Goal: Transaction & Acquisition: Subscribe to service/newsletter

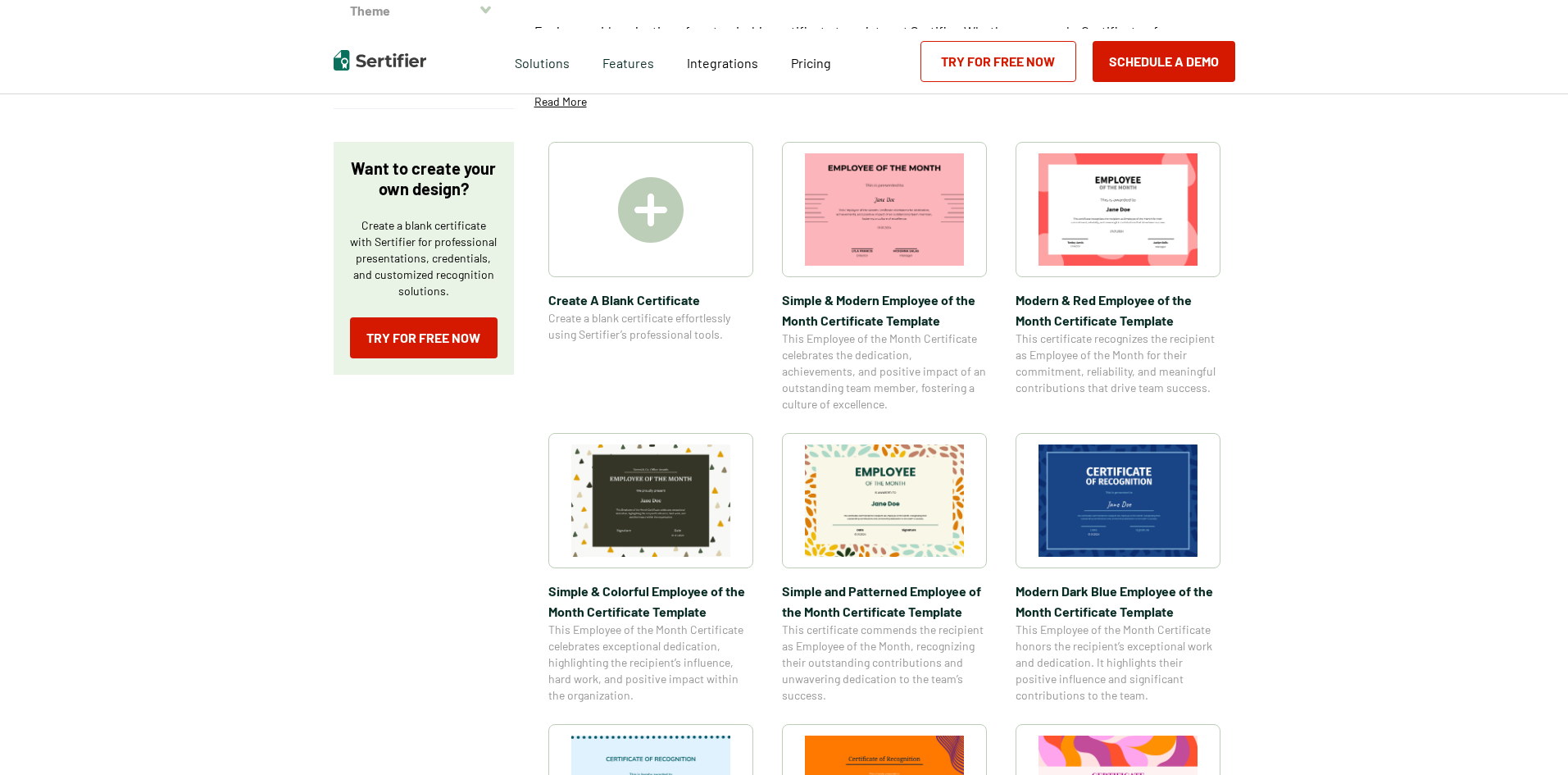
scroll to position [246, 0]
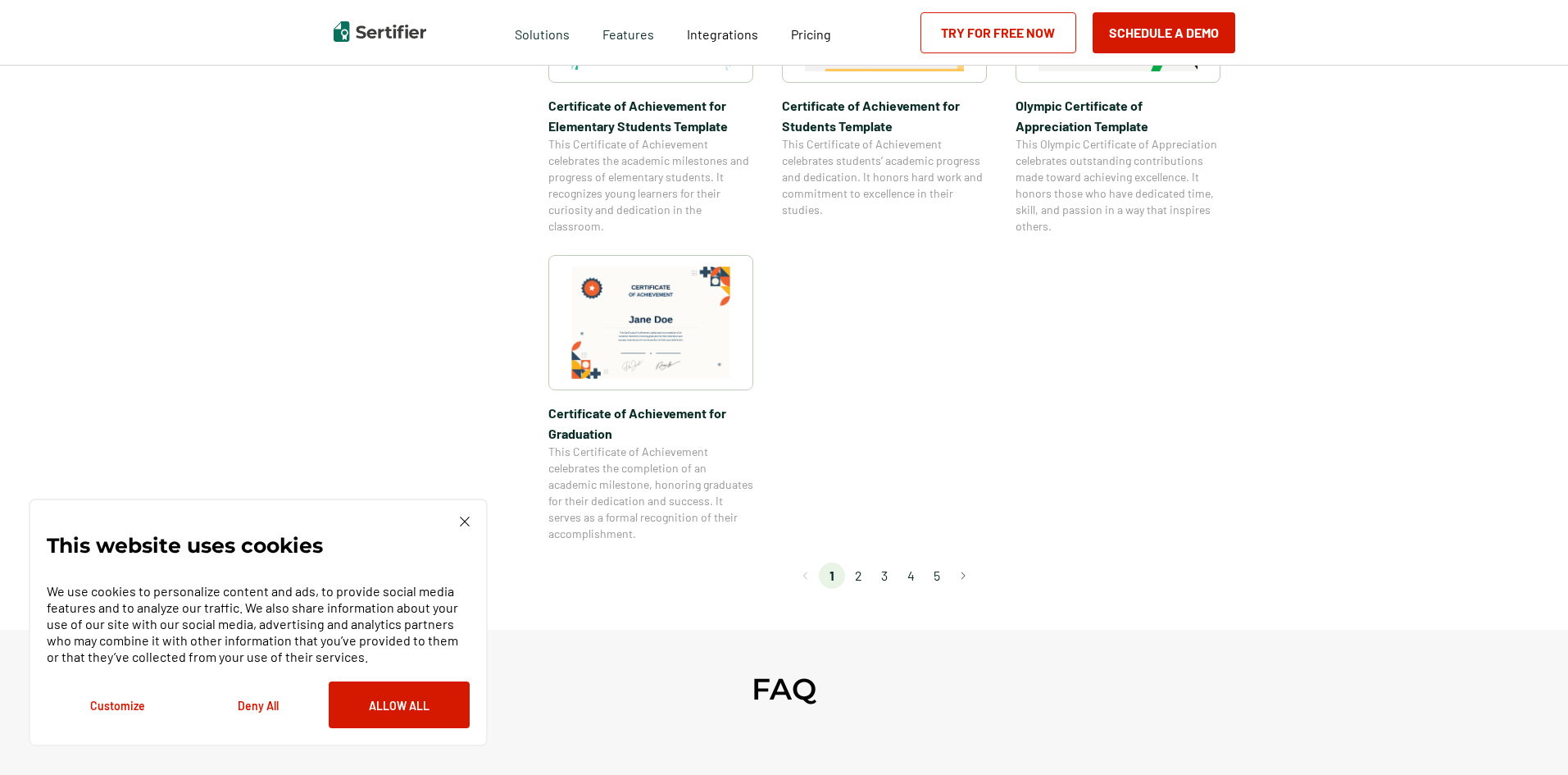
scroll to position [1312, 0]
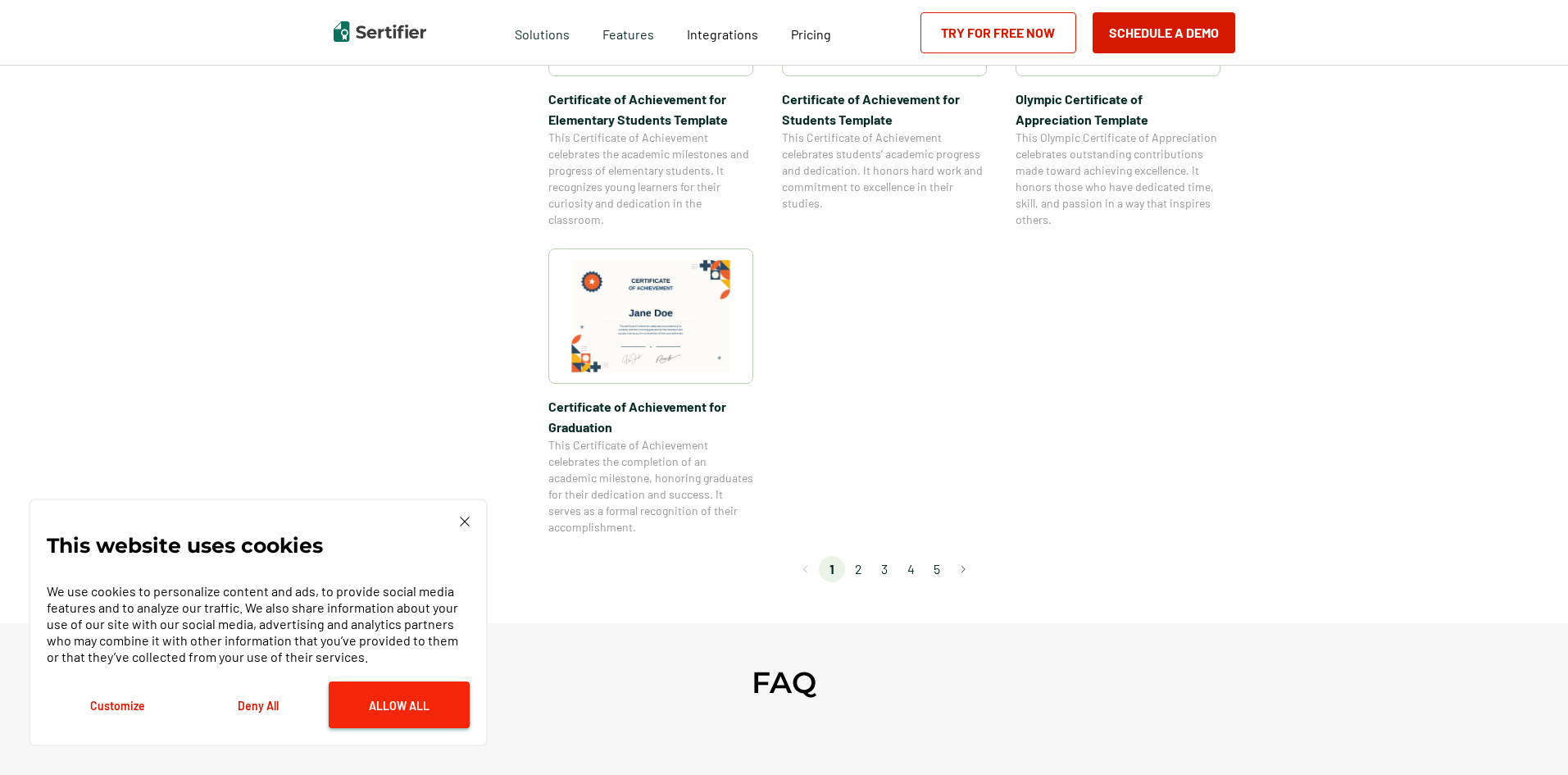
click at [378, 708] on button "Allow All" at bounding box center [399, 705] width 141 height 46
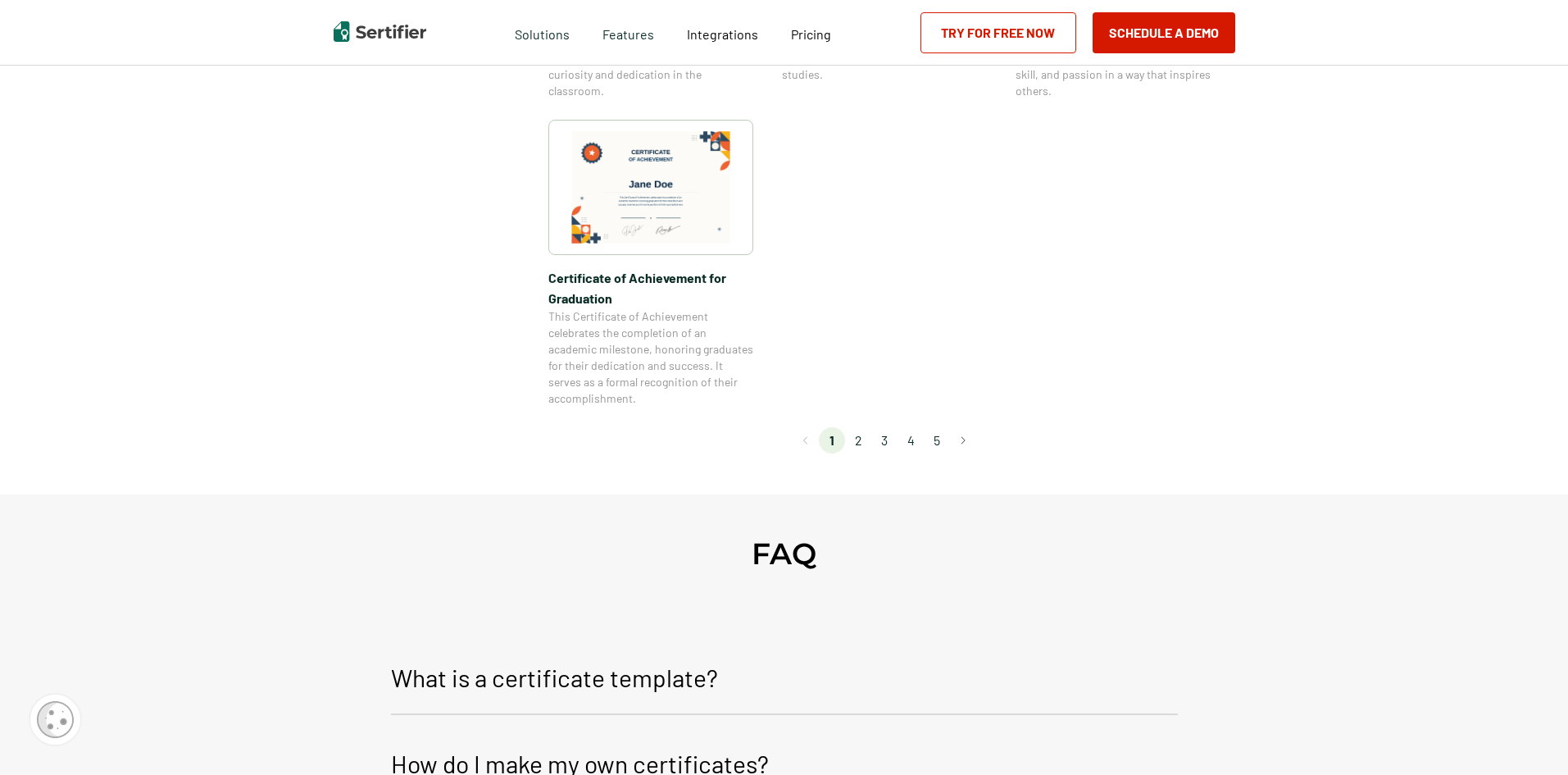
scroll to position [1394, 0]
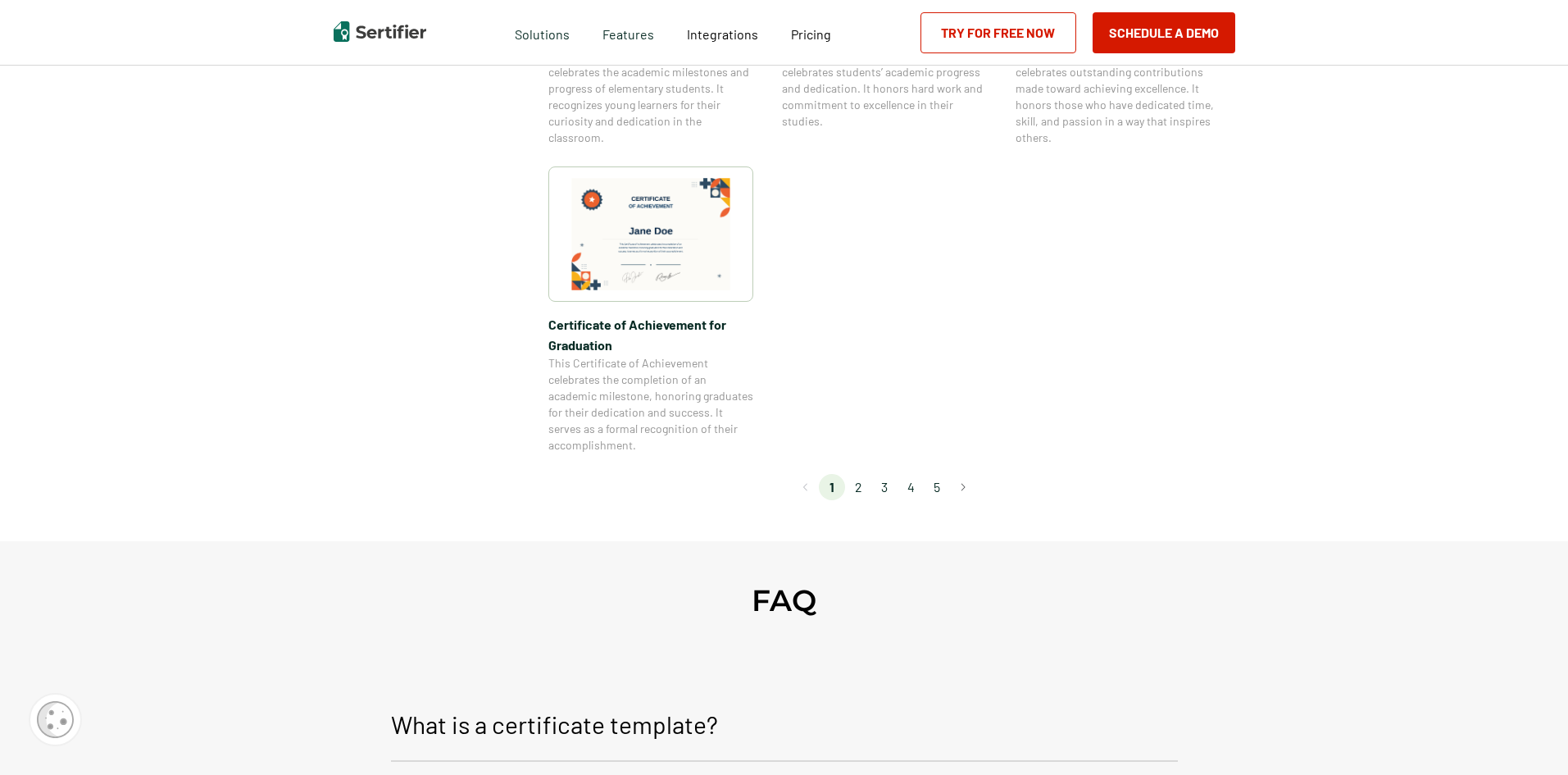
click at [856, 488] on li "2" at bounding box center [858, 487] width 27 height 27
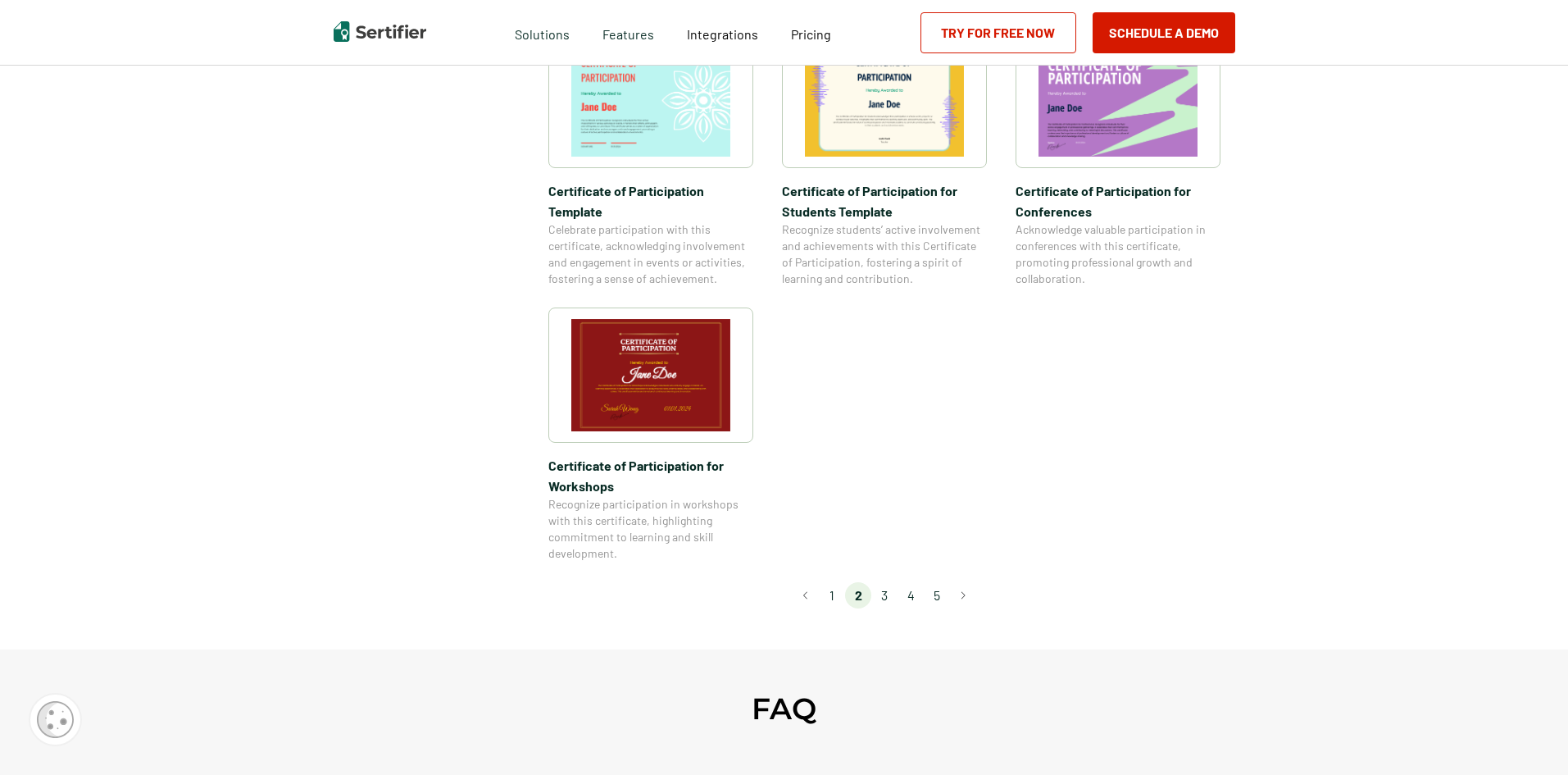
scroll to position [1312, 0]
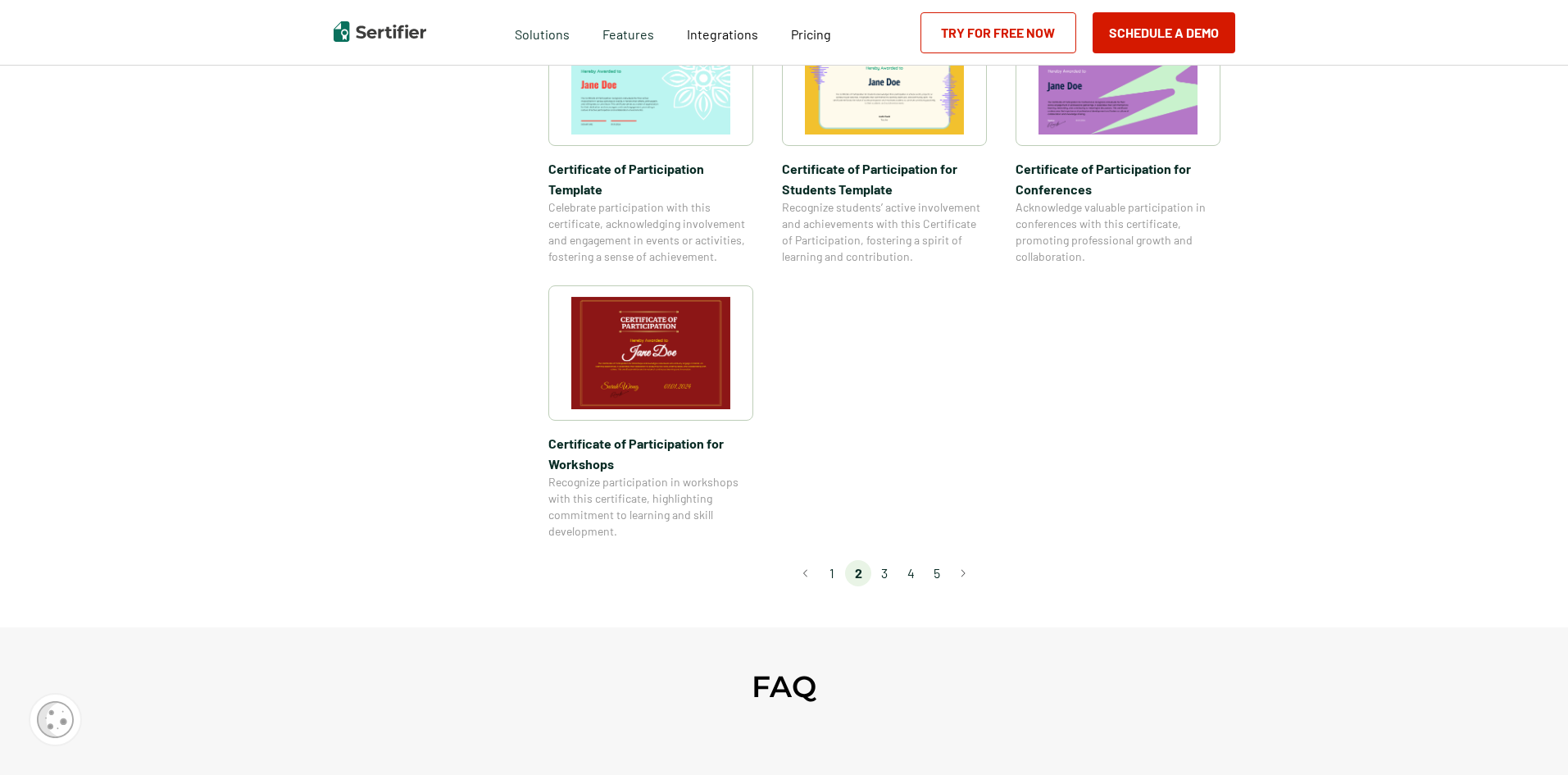
click at [889, 560] on li "3" at bounding box center [884, 573] width 27 height 27
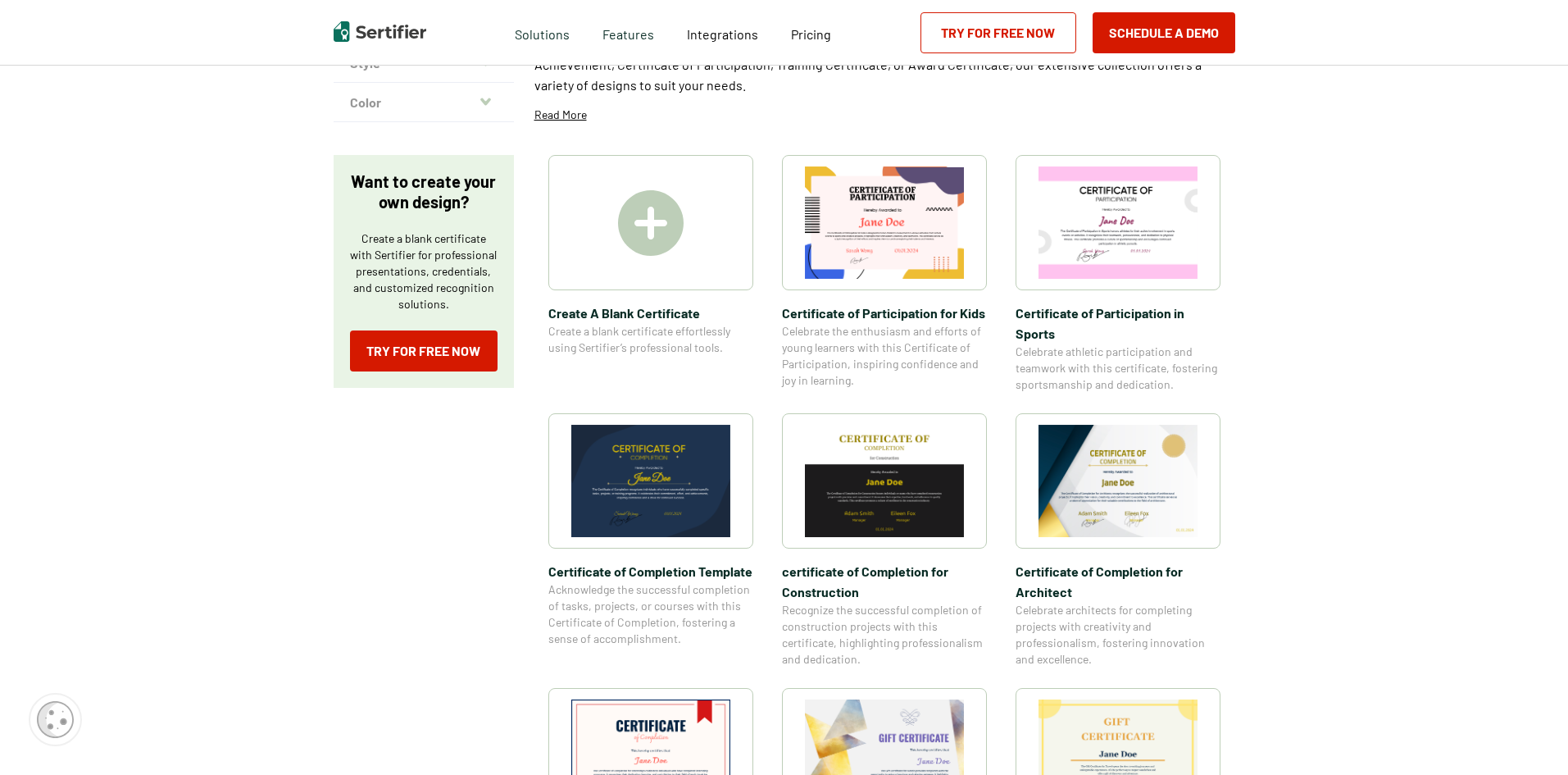
scroll to position [246, 0]
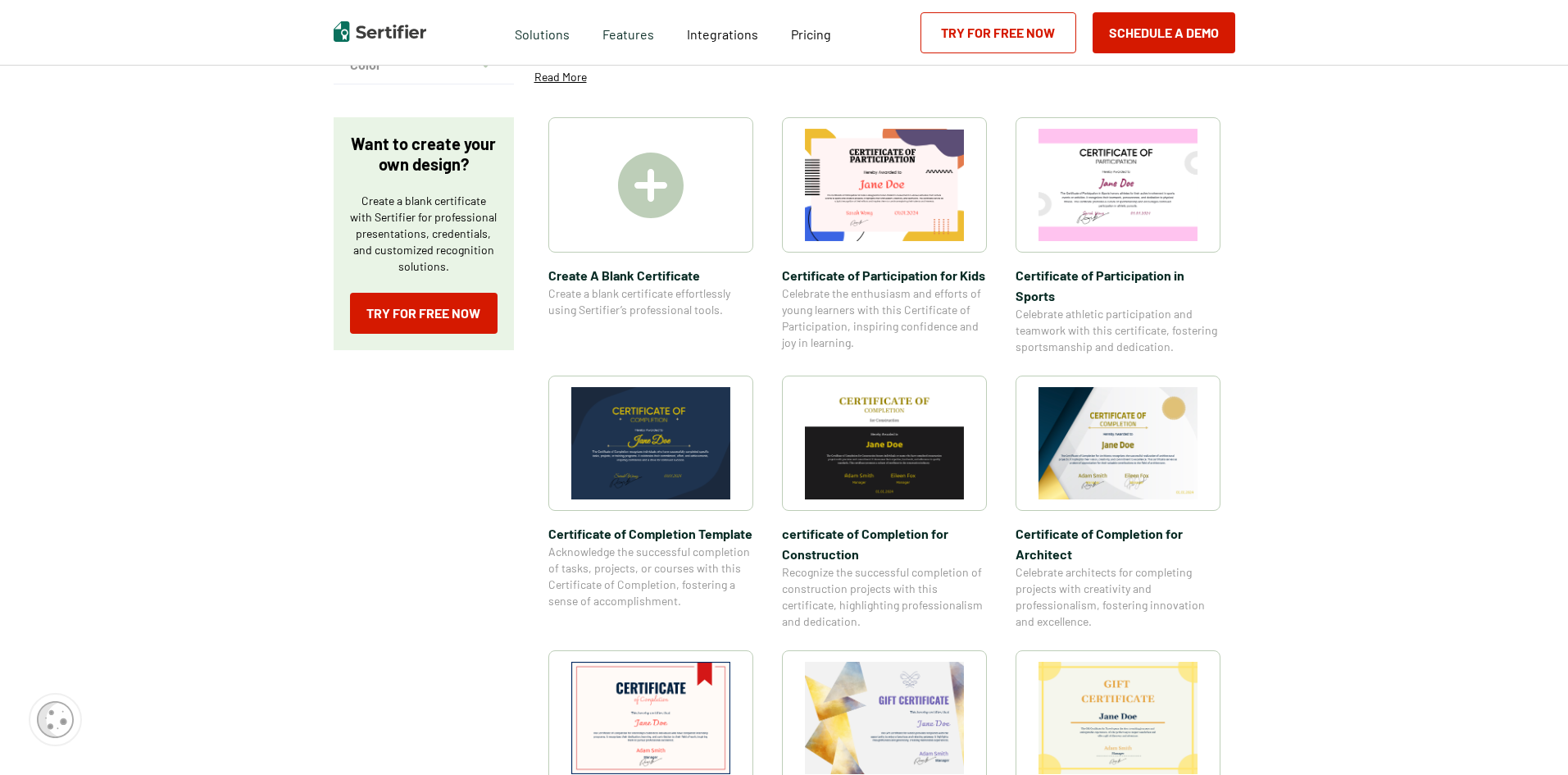
click at [838, 540] on span "certificate of Completion for Construction" at bounding box center [884, 544] width 205 height 41
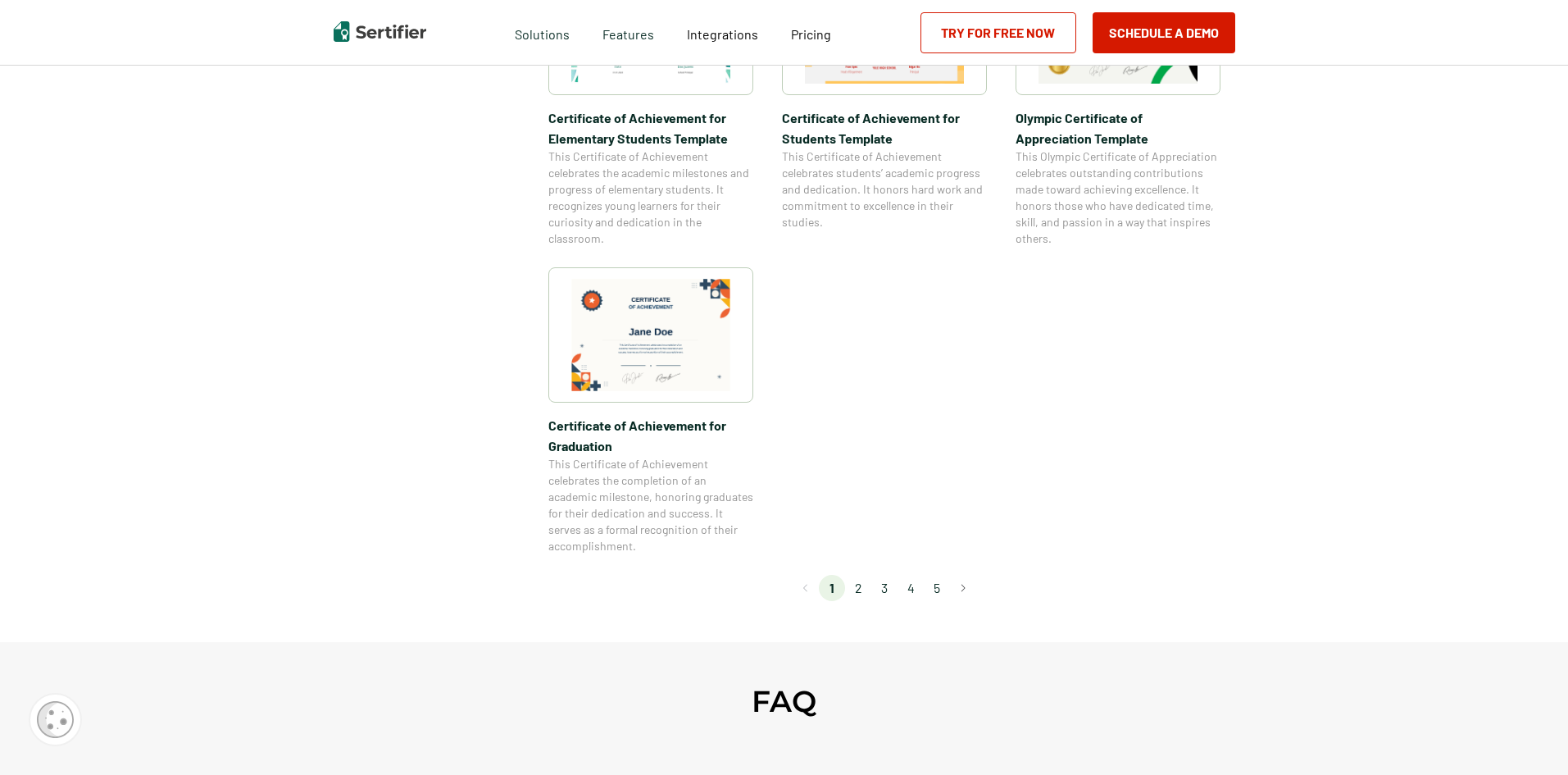
scroll to position [1312, 0]
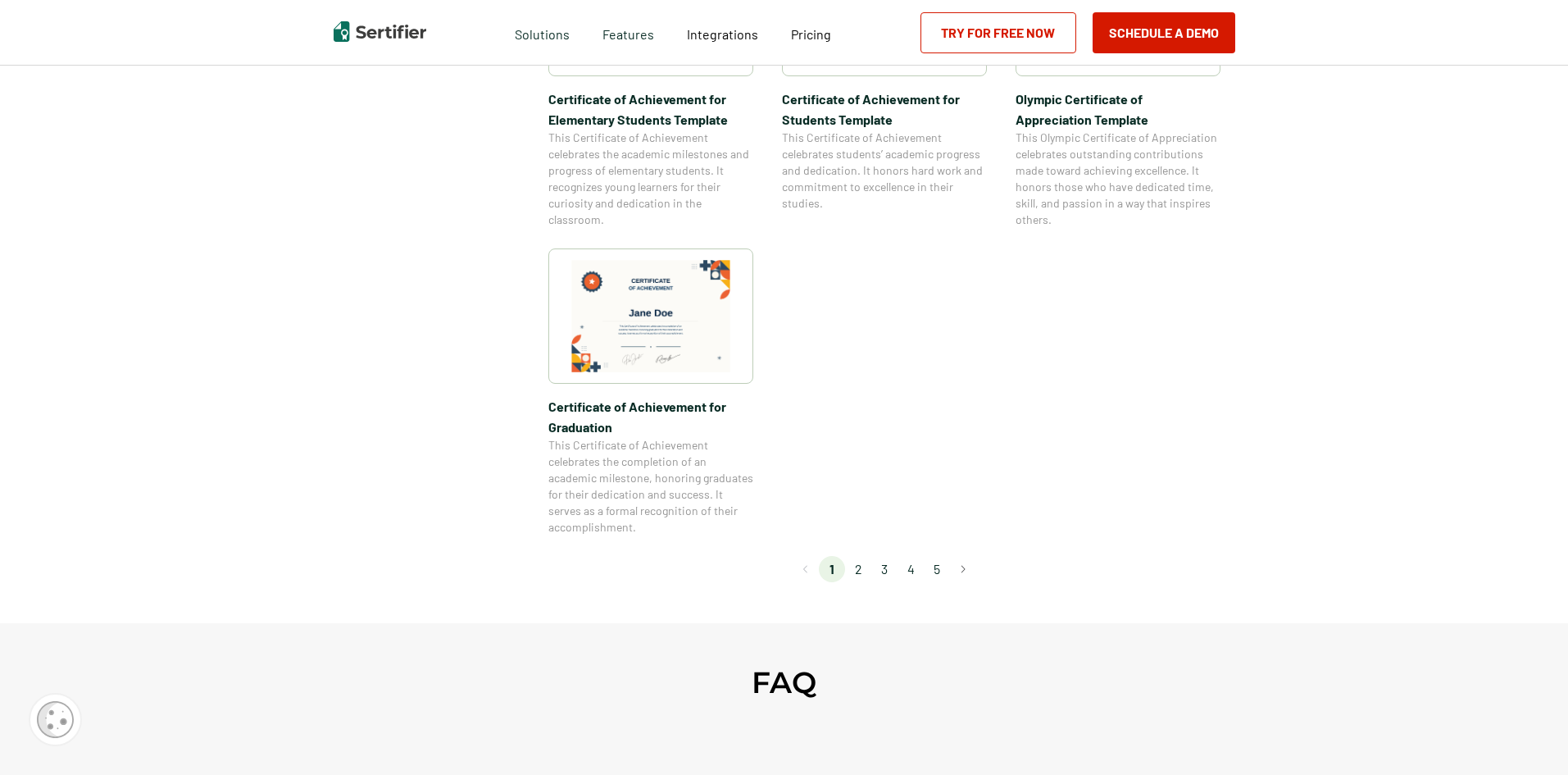
click at [884, 576] on li "3" at bounding box center [884, 569] width 27 height 27
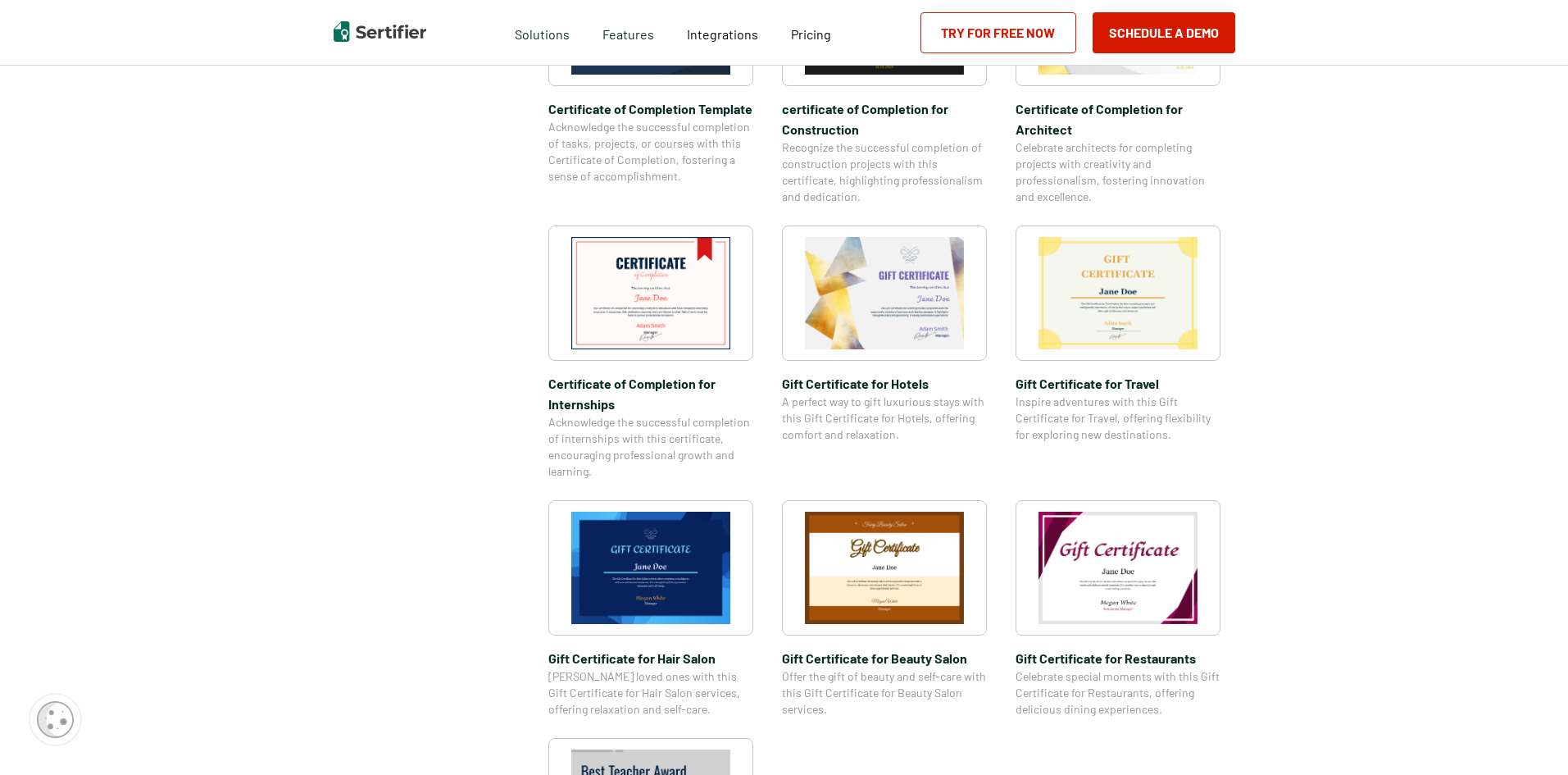
scroll to position [984, 0]
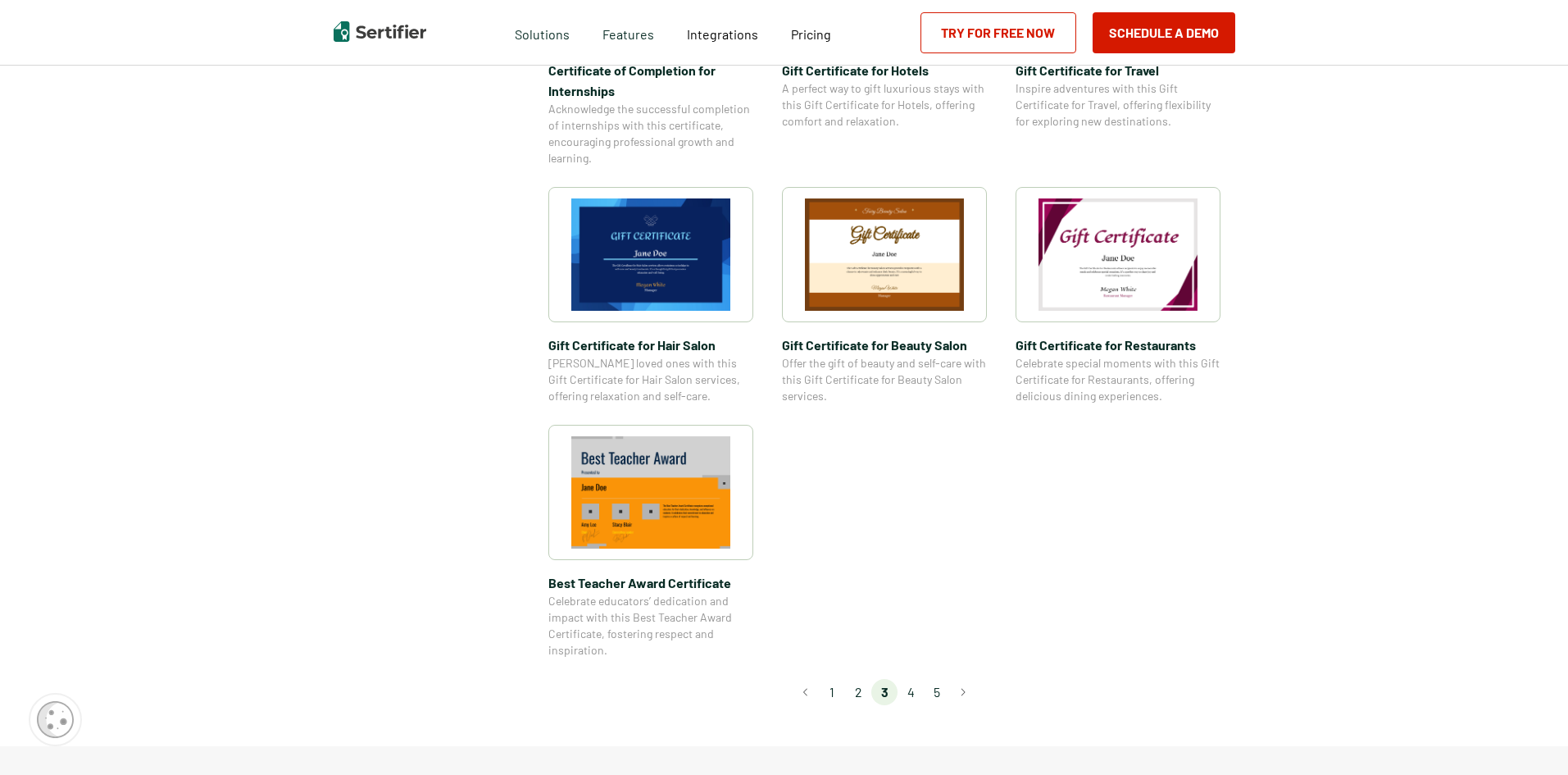
click at [914, 697] on li "4" at bounding box center [910, 692] width 27 height 27
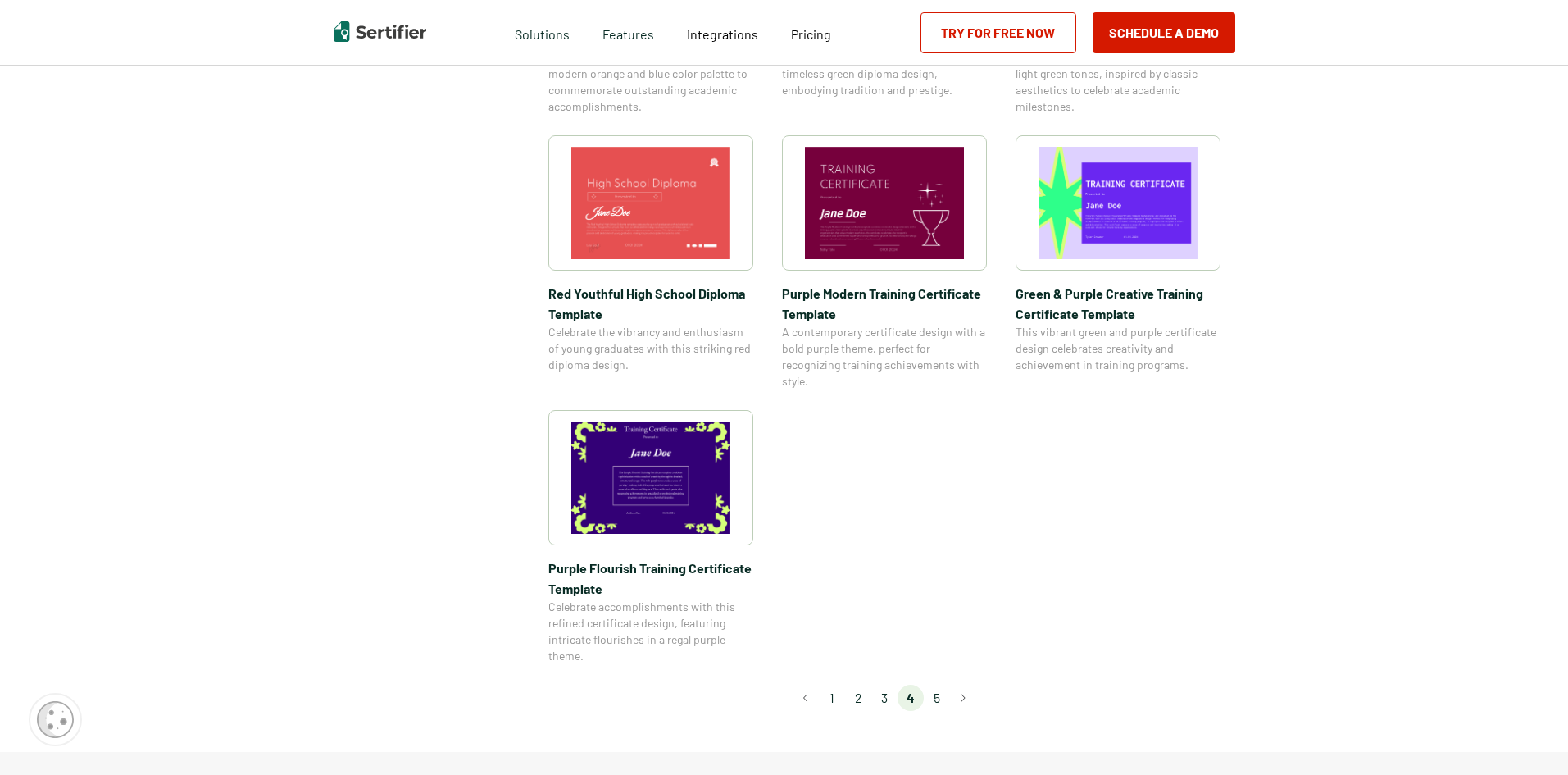
scroll to position [1148, 0]
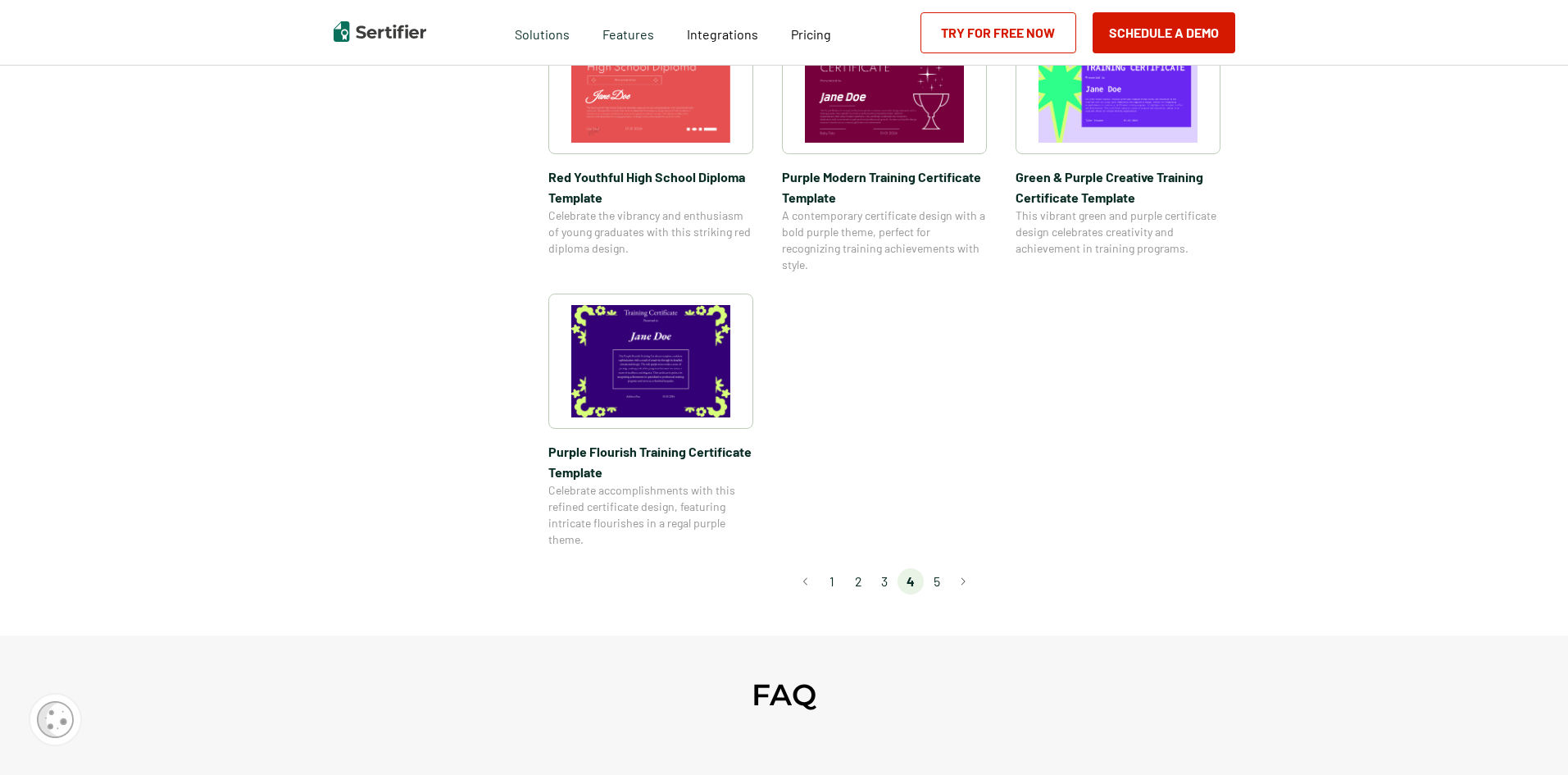
click at [941, 585] on li "5" at bounding box center [936, 581] width 27 height 27
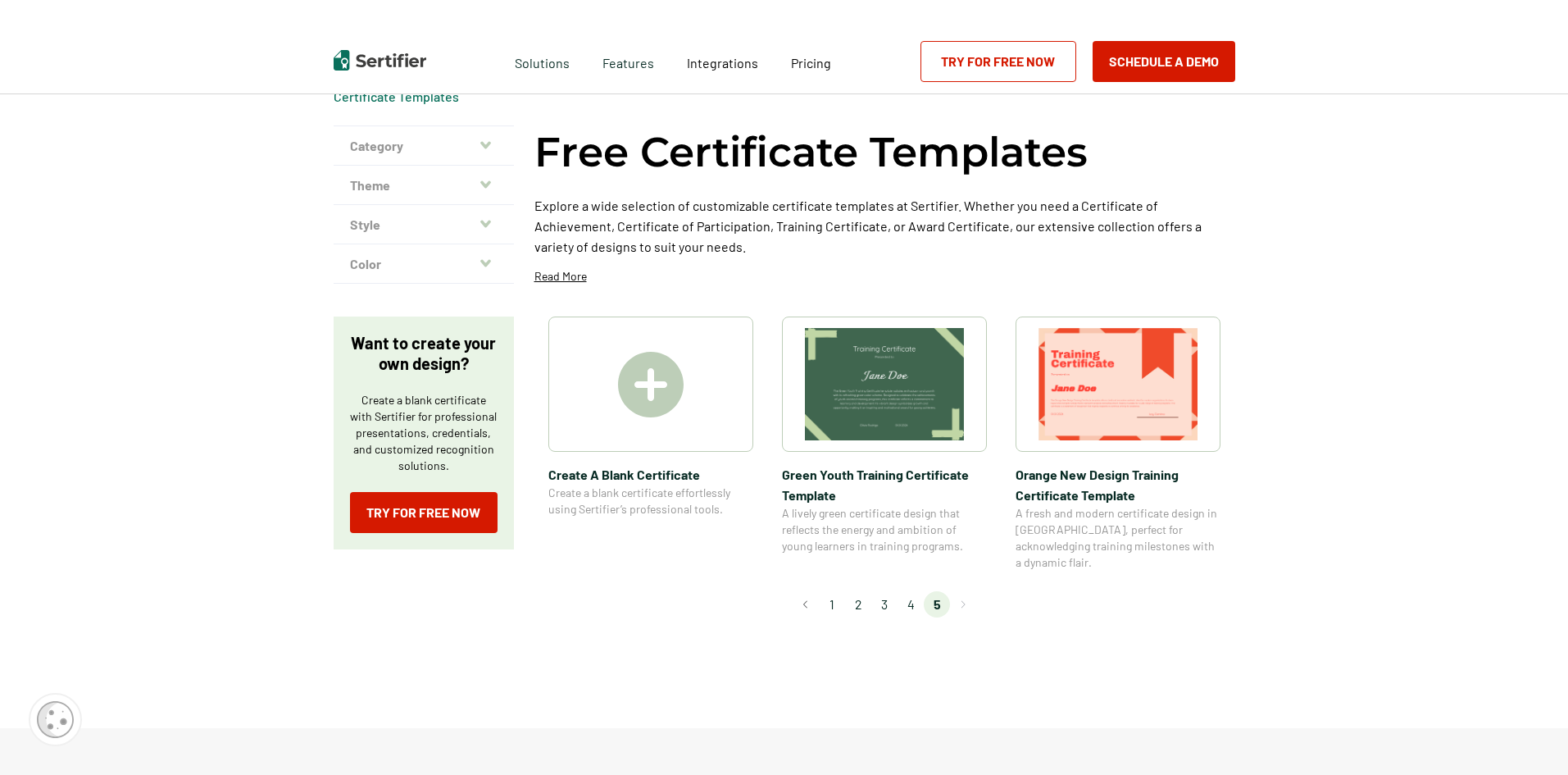
scroll to position [0, 0]
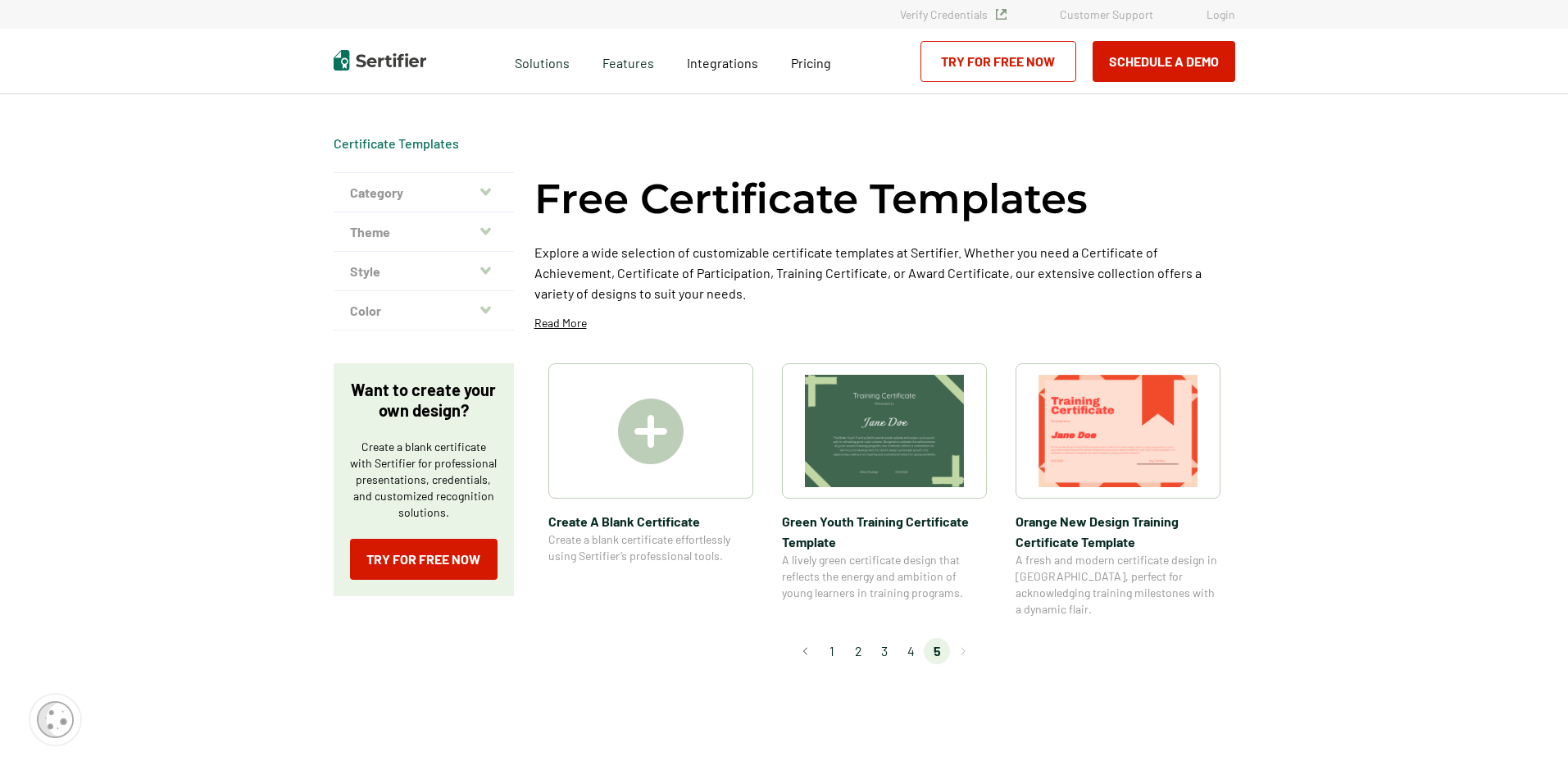
click at [909, 440] on img at bounding box center [884, 430] width 159 height 113
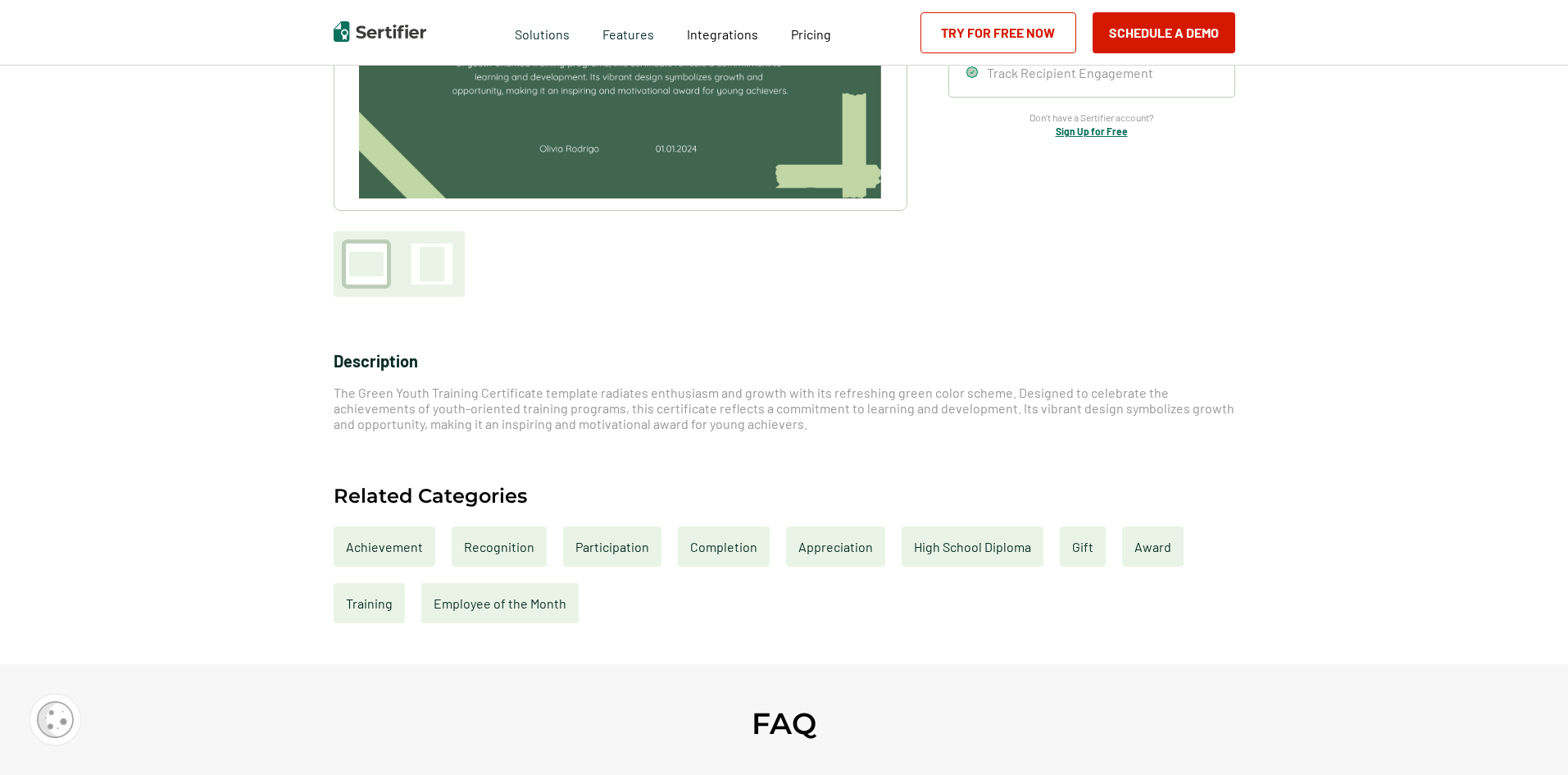
scroll to position [410, 0]
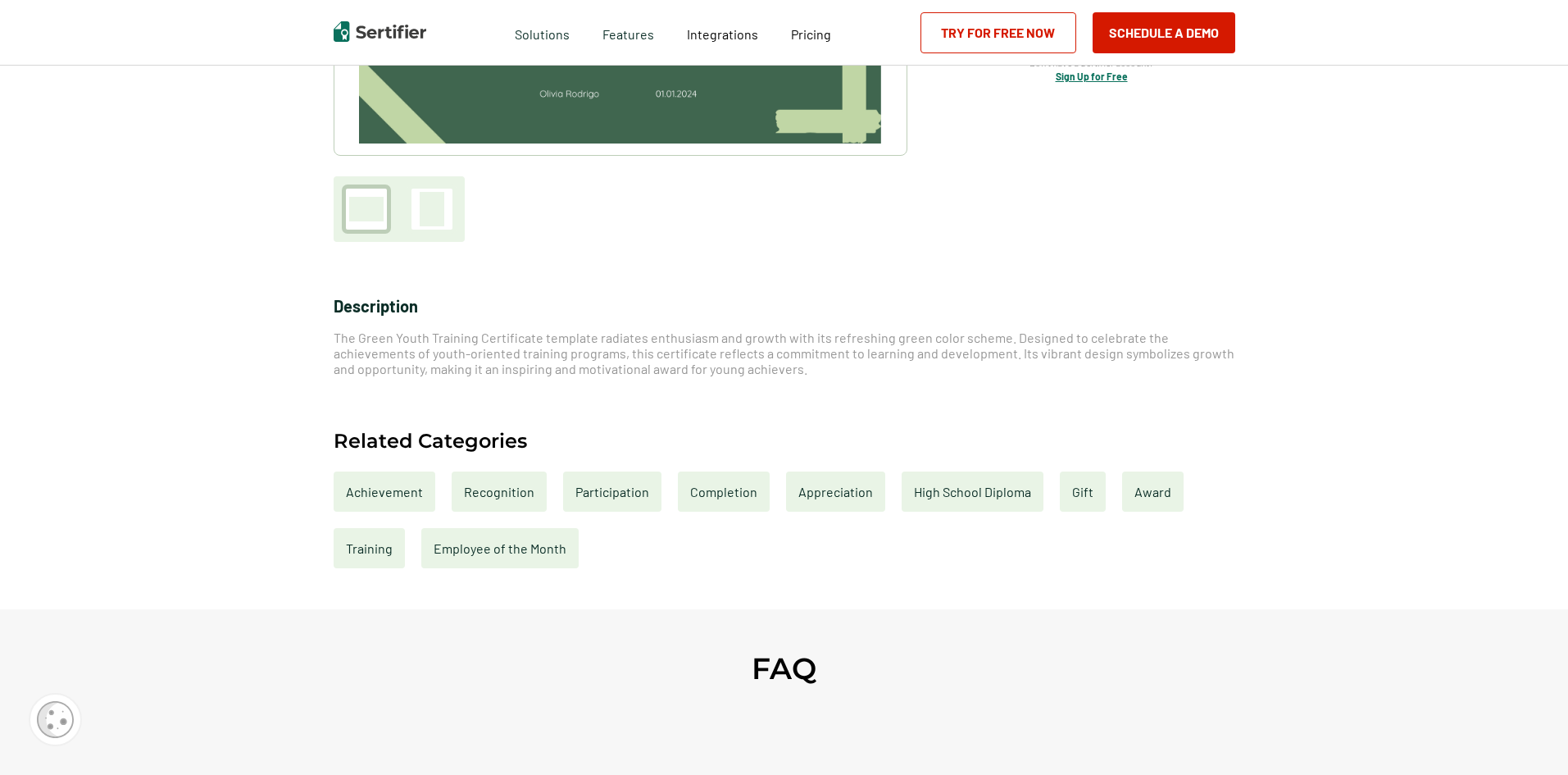
click at [362, 553] on div "Training" at bounding box center [368, 548] width 71 height 40
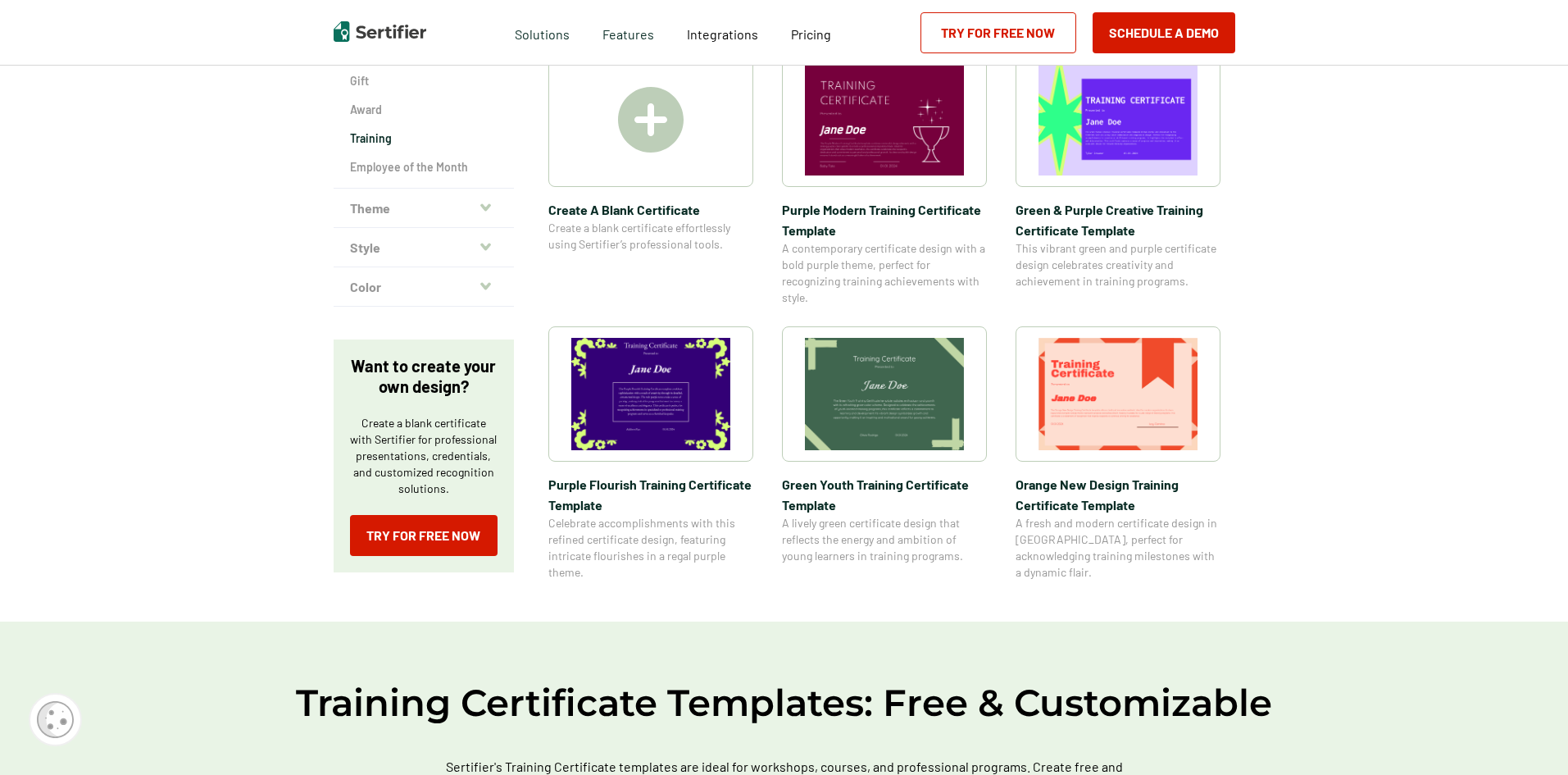
scroll to position [328, 0]
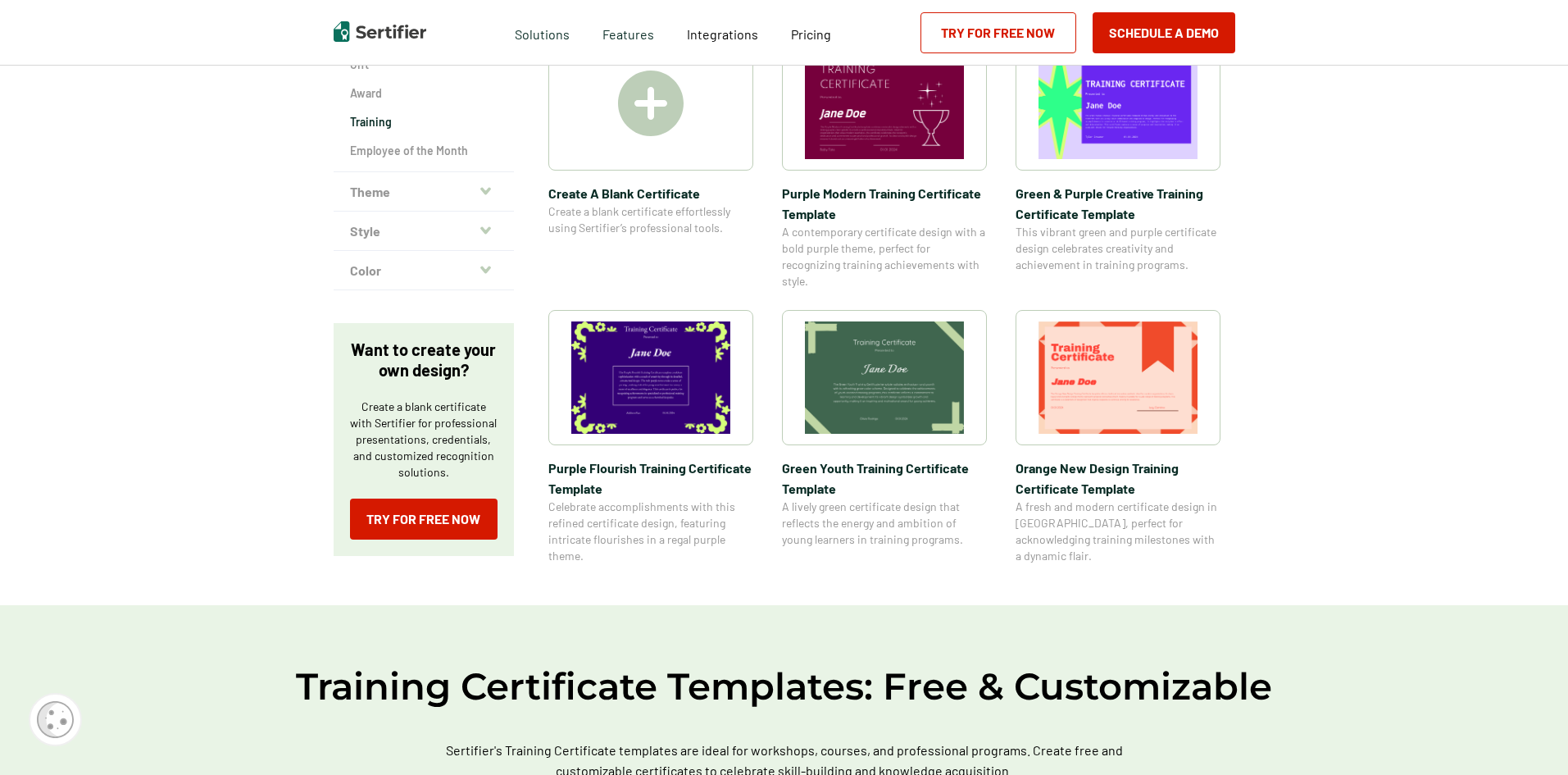
click at [649, 104] on img at bounding box center [651, 103] width 65 height 65
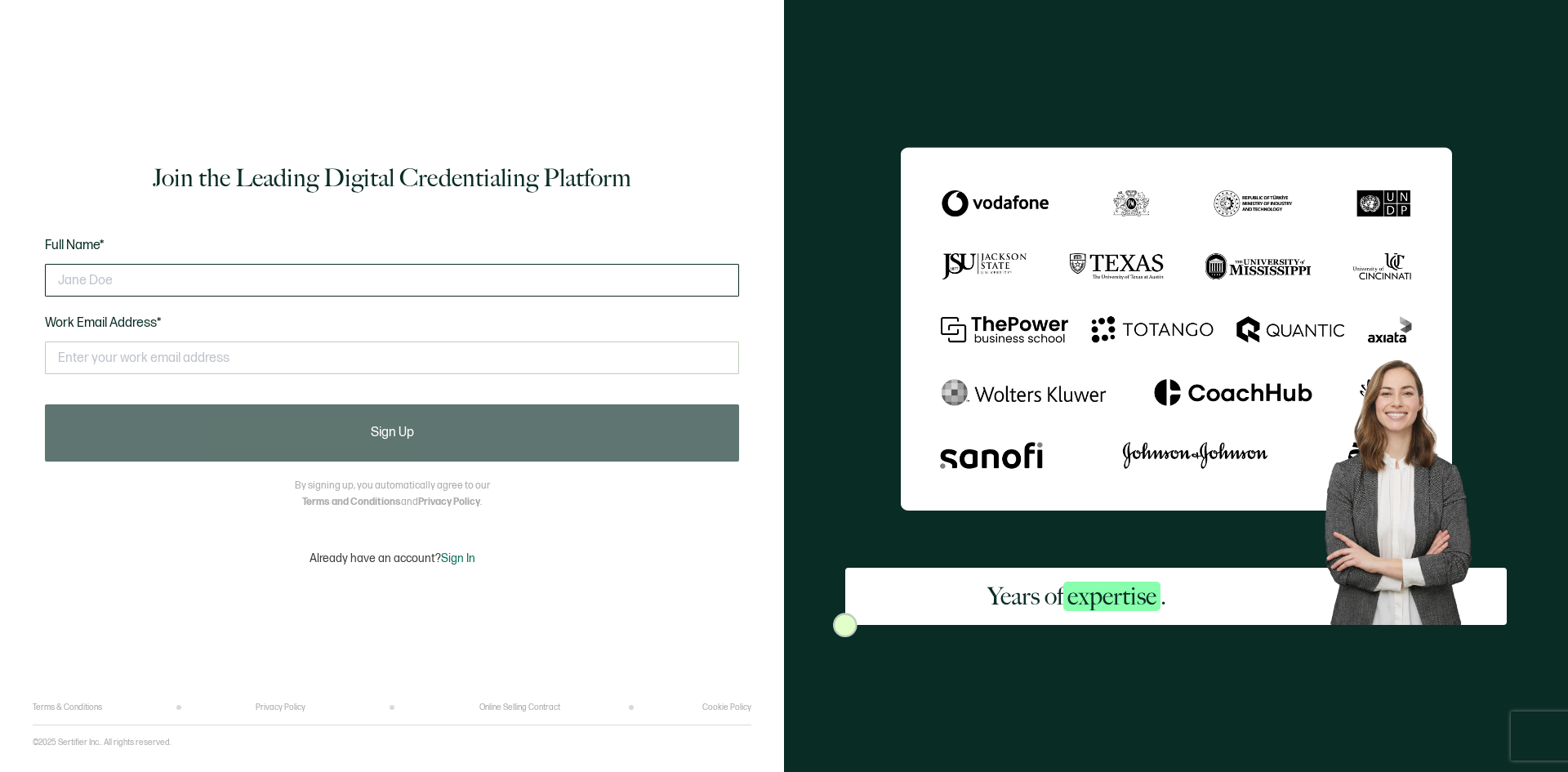
click at [277, 288] on input "text" at bounding box center [391, 280] width 694 height 33
type input "James Dilts"
click at [197, 353] on input "text" at bounding box center [391, 358] width 694 height 33
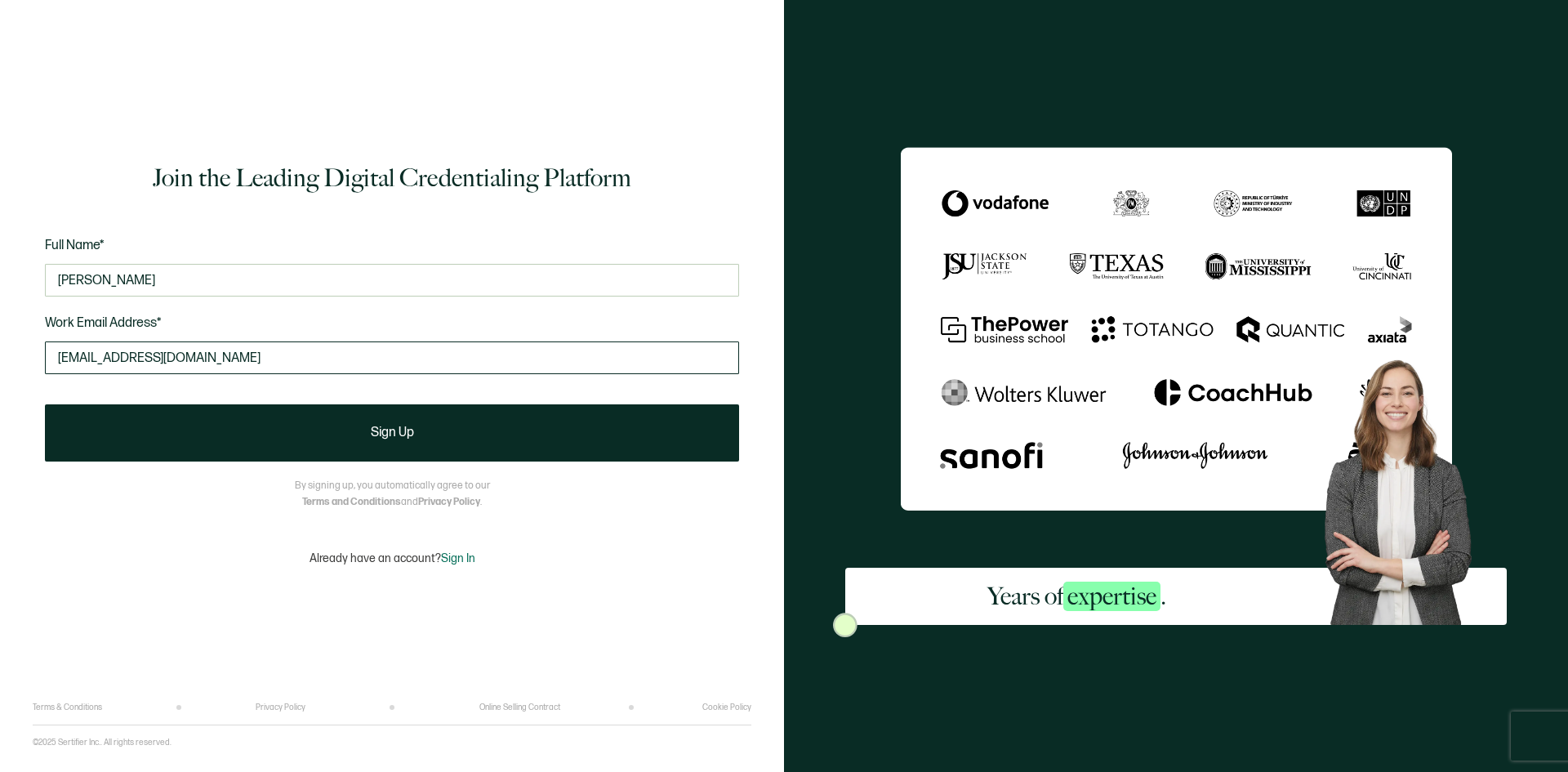
type input "jndilts@pepco.com"
